Goal: Task Accomplishment & Management: Manage account settings

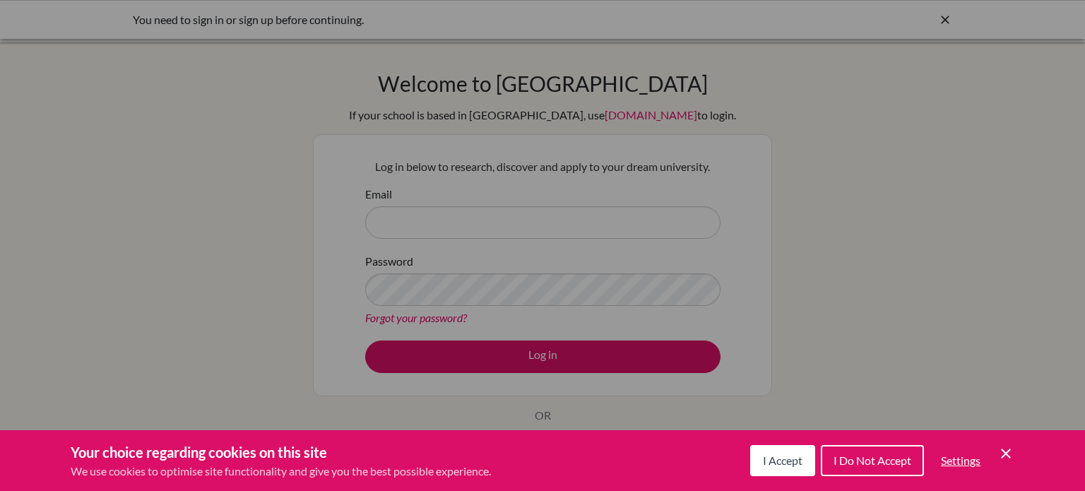
click at [802, 463] on button "I Accept" at bounding box center [782, 460] width 65 height 31
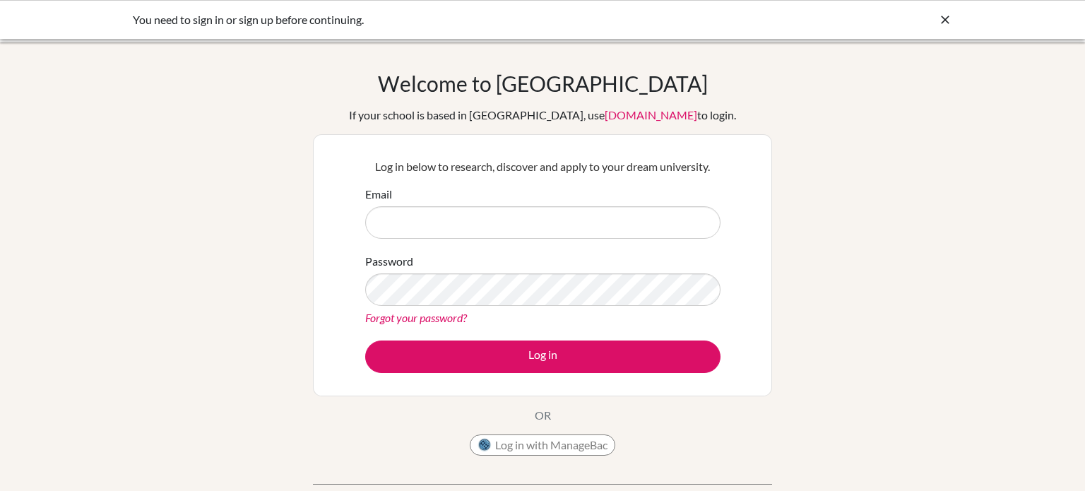
click at [604, 118] on link "[DOMAIN_NAME]" at bounding box center [650, 114] width 93 height 13
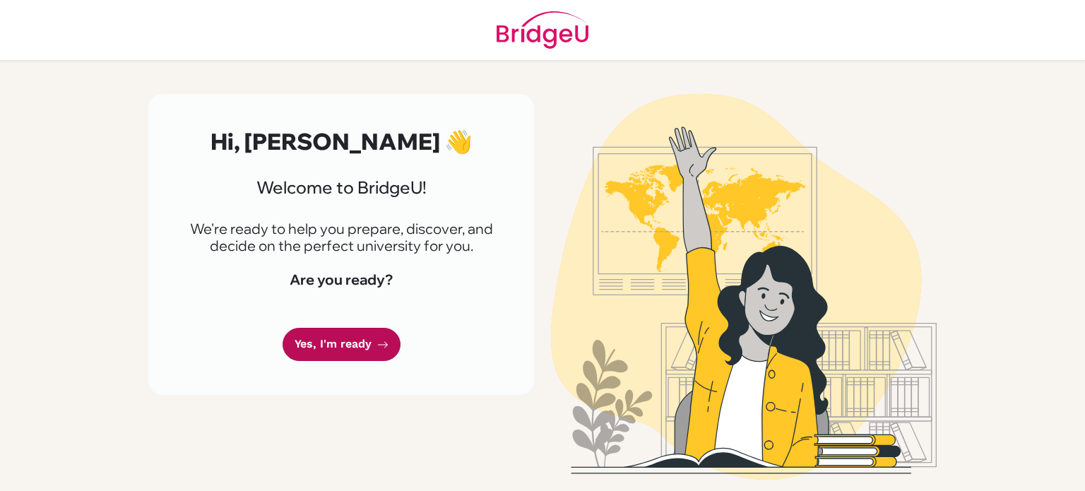
click at [323, 345] on link "Yes, I'm ready" at bounding box center [341, 344] width 118 height 33
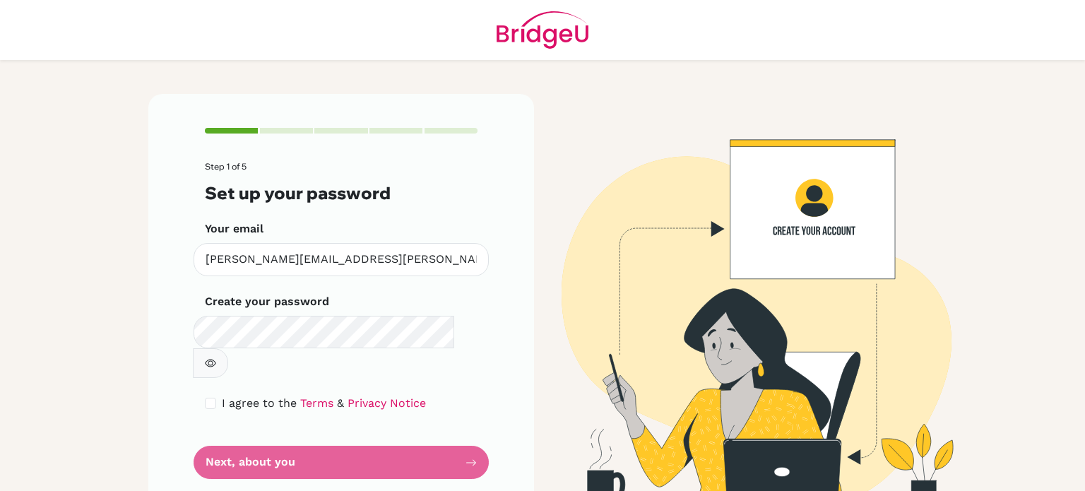
click at [216, 357] on icon "button" at bounding box center [210, 362] width 11 height 11
click at [211, 398] on input "checkbox" at bounding box center [210, 403] width 11 height 11
checkbox input "true"
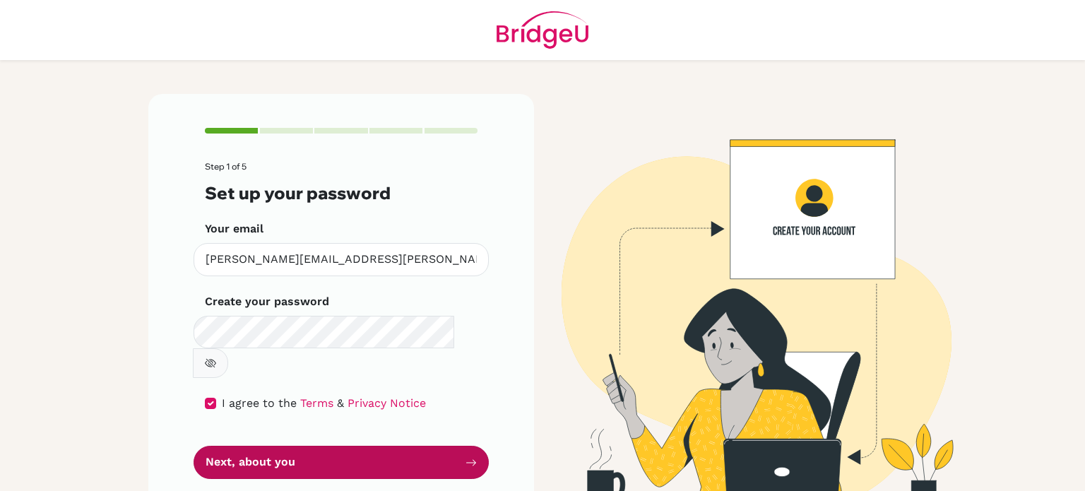
click at [254, 446] on button "Next, about you" at bounding box center [340, 462] width 295 height 33
